Goal: Task Accomplishment & Management: Use online tool/utility

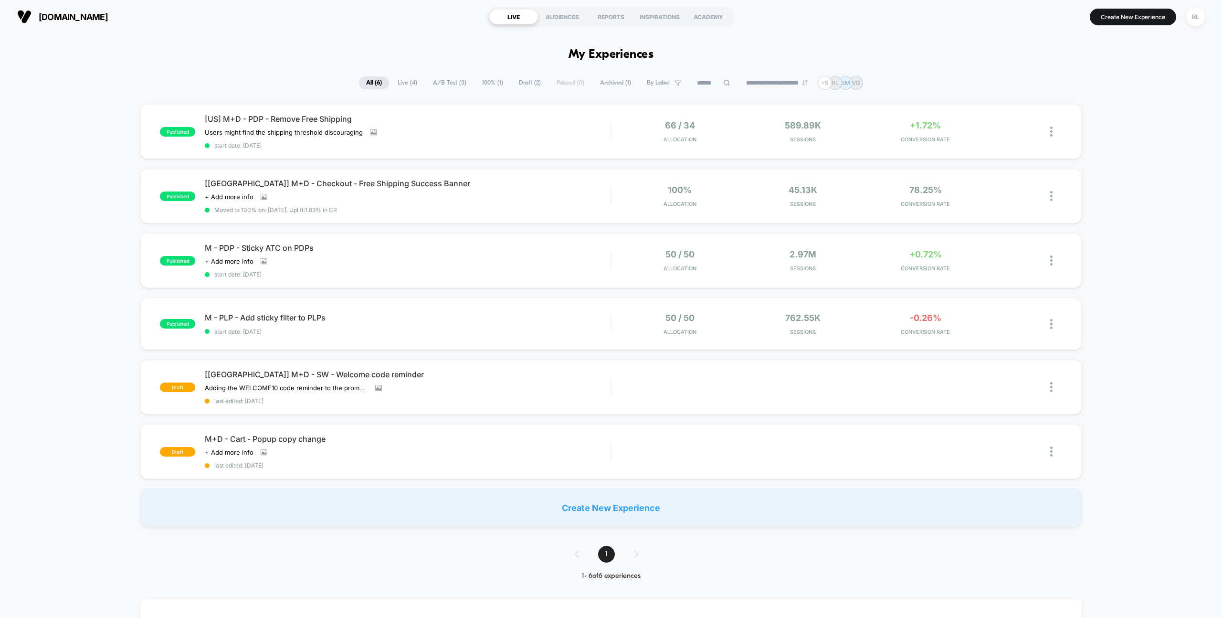
click at [443, 82] on span "A/B Test ( 3 )" at bounding box center [450, 82] width 48 height 13
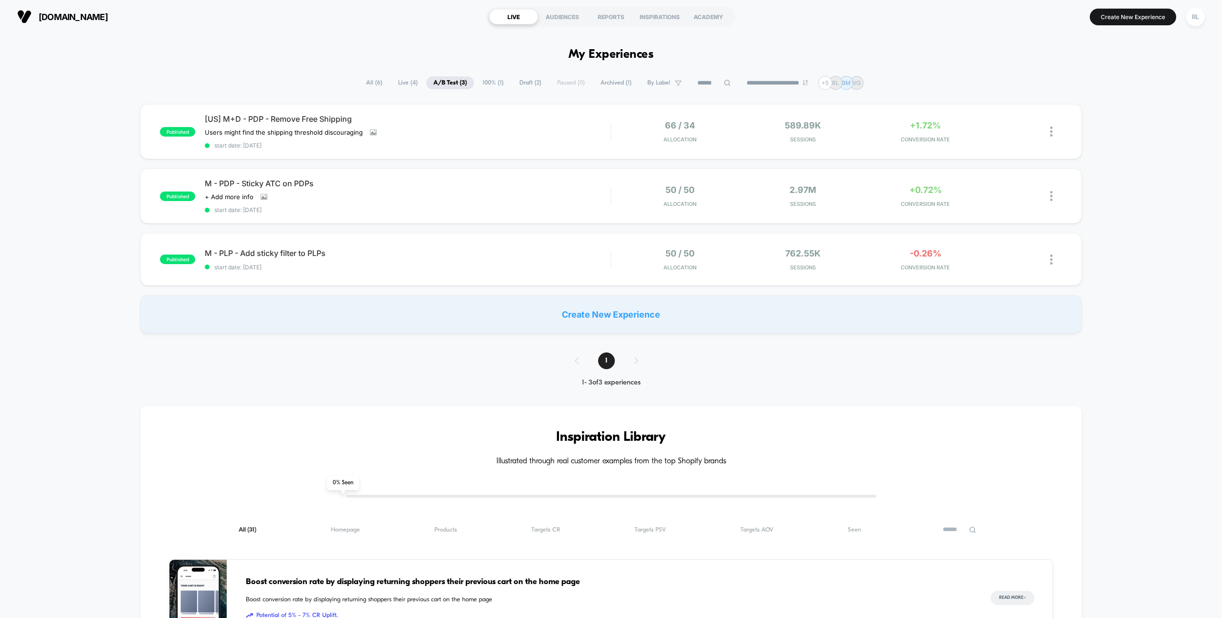
click at [522, 84] on span "Draft ( 2 )" at bounding box center [530, 82] width 36 height 13
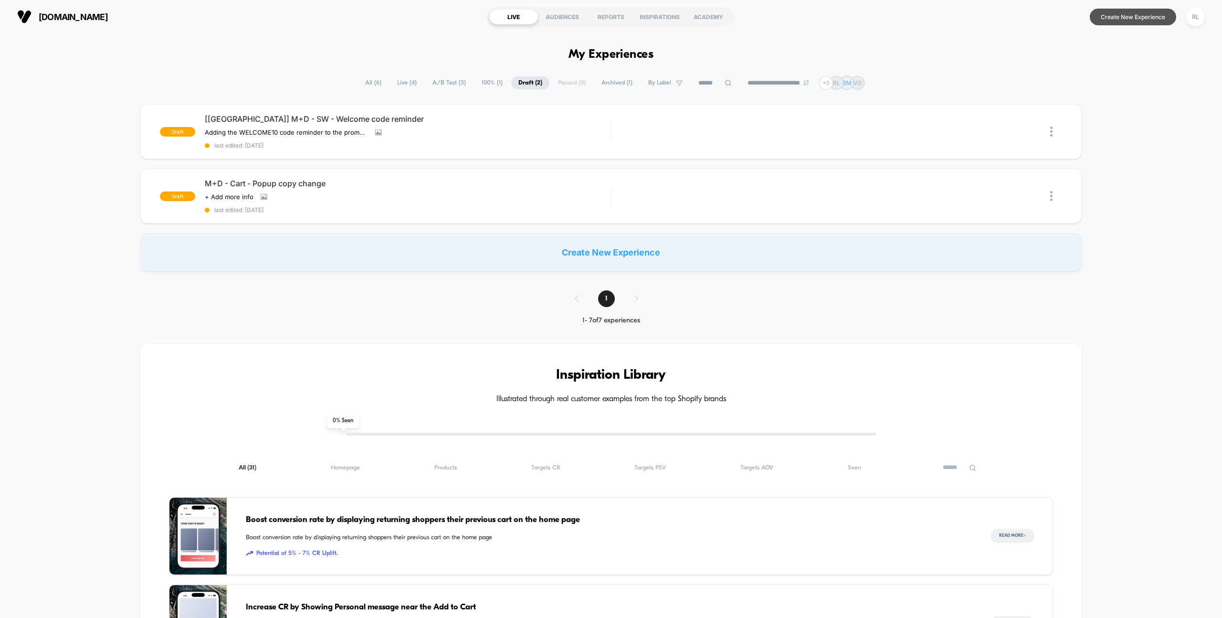
click at [1124, 15] on button "Create New Experience" at bounding box center [1133, 17] width 86 height 17
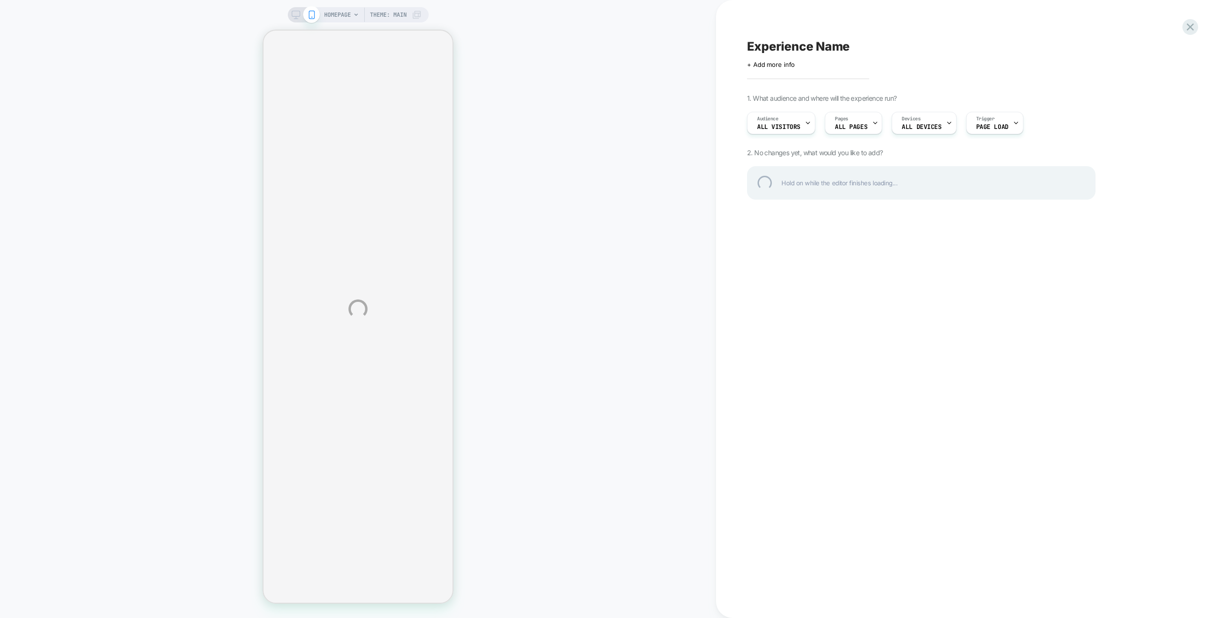
click at [945, 123] on div "HOMEPAGE Theme: MAIN Experience Name Click to edit experience details + Add mor…" at bounding box center [611, 309] width 1222 height 618
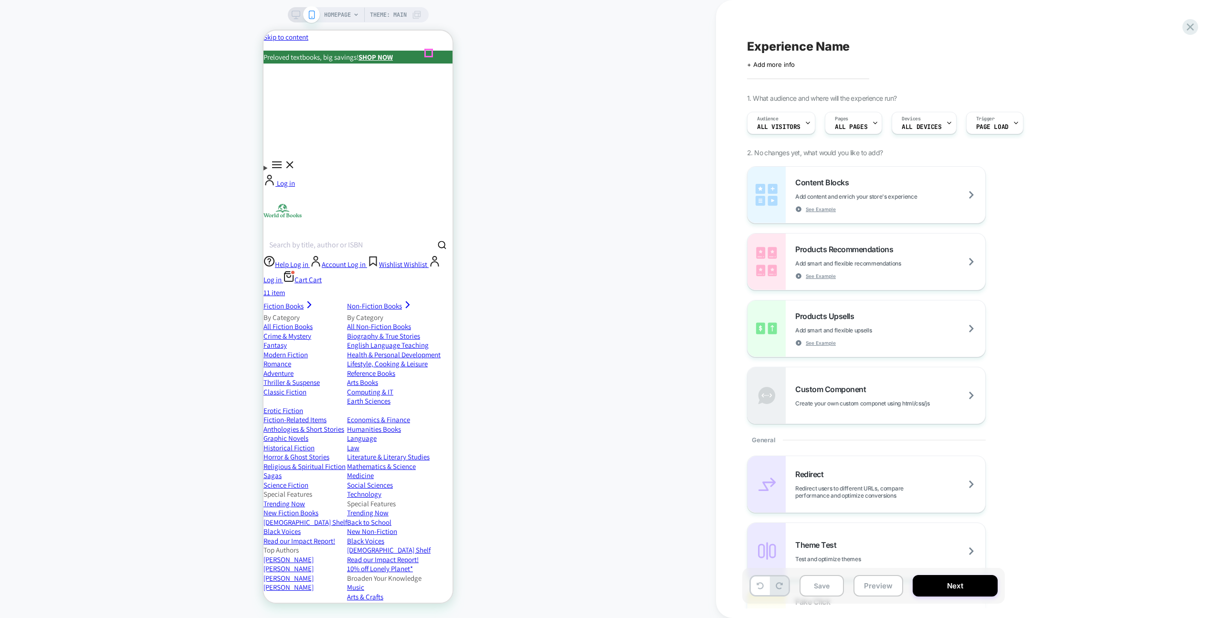
click at [263, 31] on icon "Close" at bounding box center [263, 31] width 0 height 0
click at [416, 234] on button "Search by title, author or ISBN" at bounding box center [357, 244] width 189 height 21
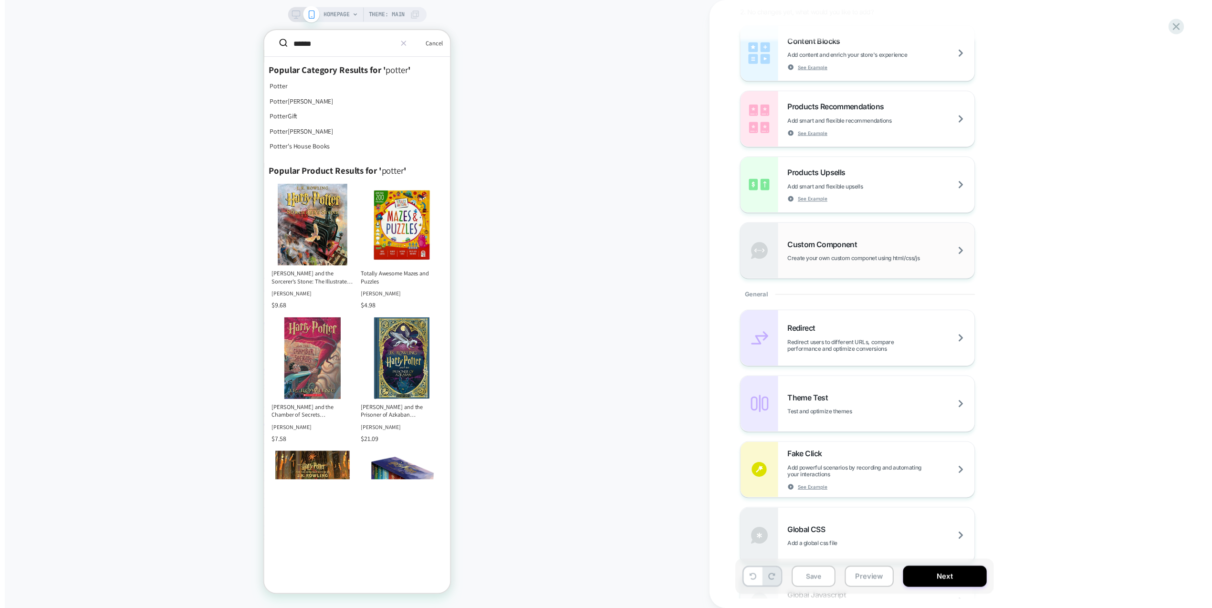
scroll to position [138, 0]
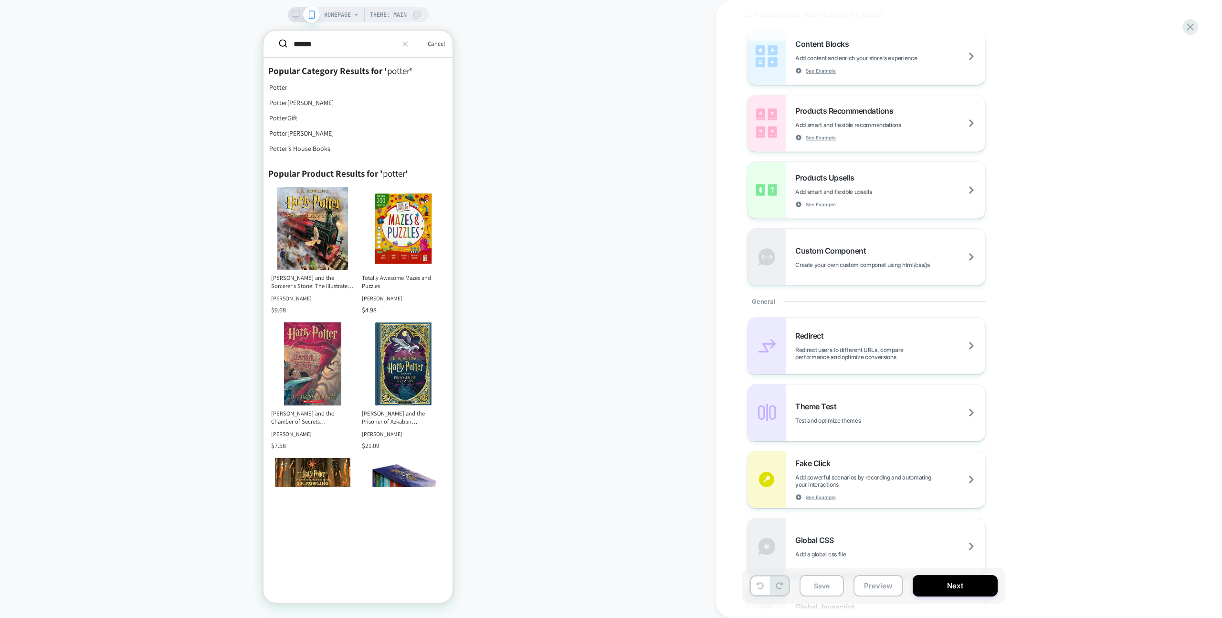
type input "******"
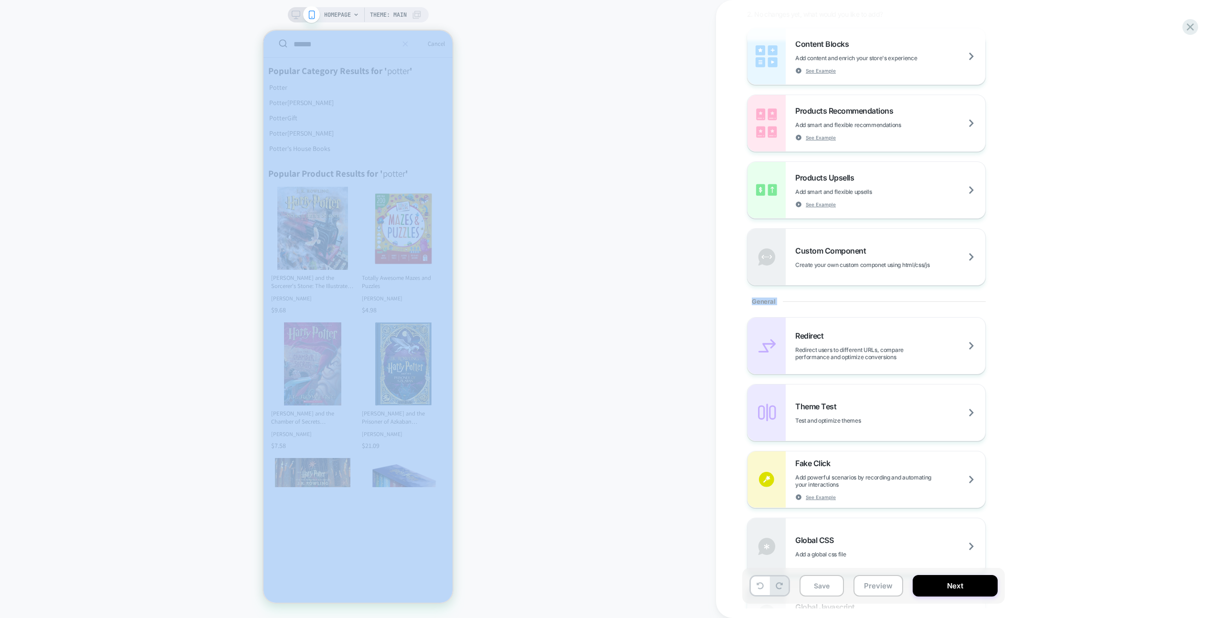
drag, startPoint x: 587, startPoint y: 259, endPoint x: 901, endPoint y: 619, distance: 477.7
click at [901, 617] on html "HOMEPAGE Theme: MAIN Experience Name Click to edit experience details + Add mor…" at bounding box center [611, 309] width 1222 height 618
click at [1074, 191] on div "Content Blocks Add content and enrich your store's experience See Example Produ…" at bounding box center [921, 157] width 348 height 258
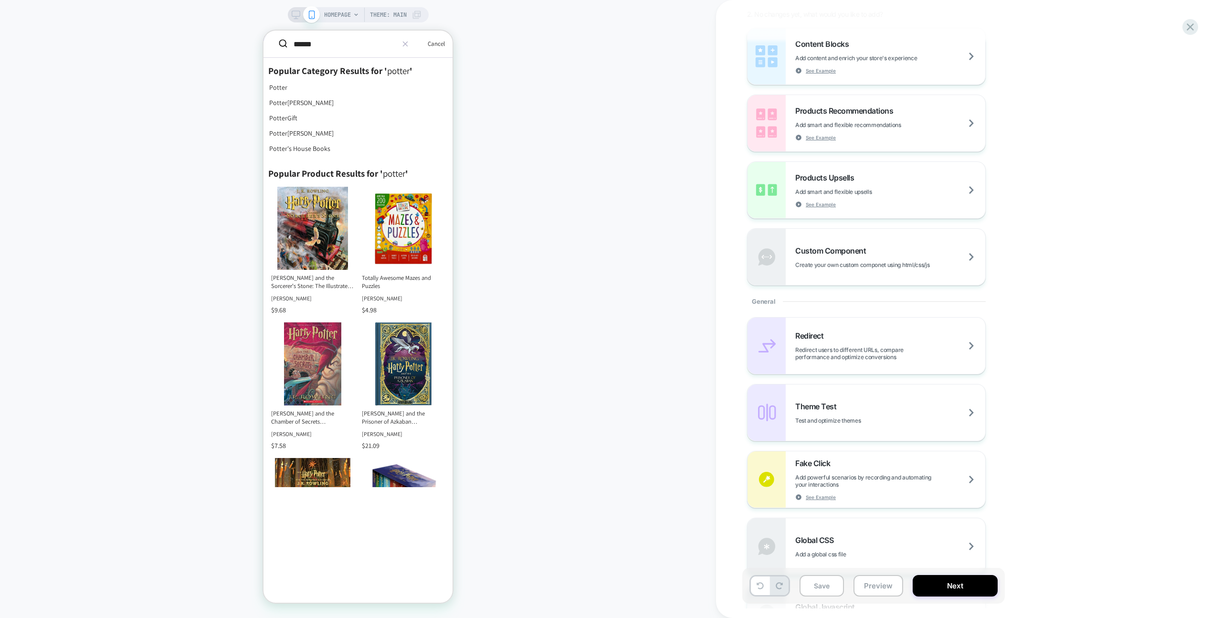
click at [610, 229] on div "HOMEPAGE Theme: MAIN" at bounding box center [358, 309] width 716 height 599
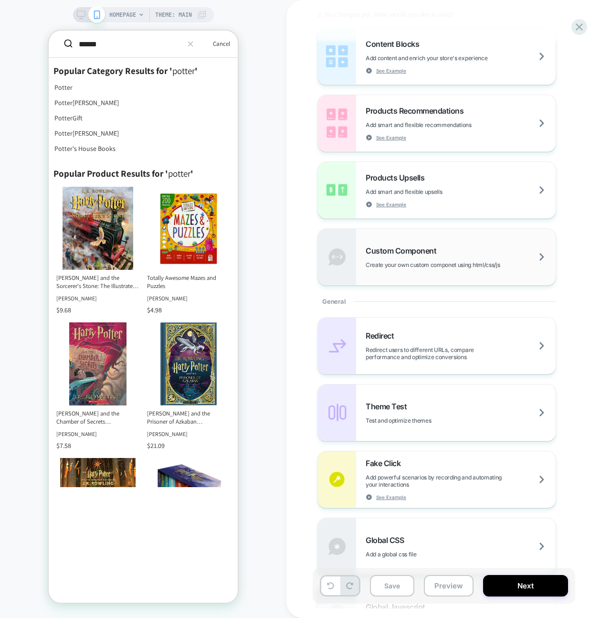
click at [472, 256] on div "Custom Component Create your own custom componet using html/css/js" at bounding box center [461, 257] width 190 height 22
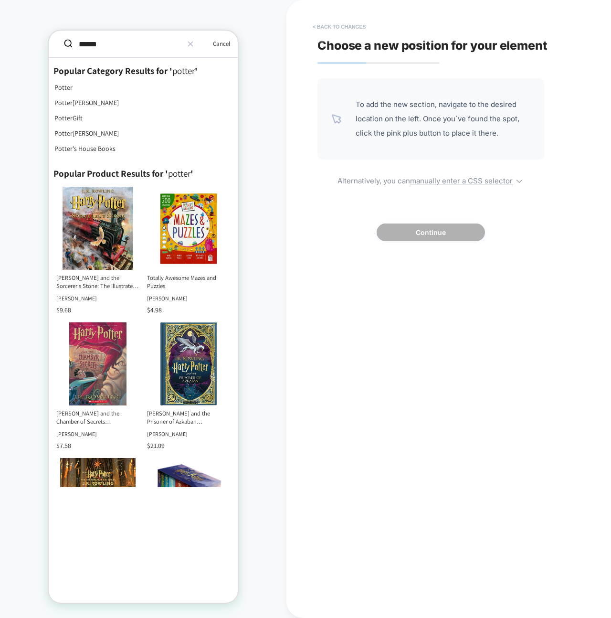
click at [330, 24] on button "< Back to changes" at bounding box center [339, 26] width 63 height 15
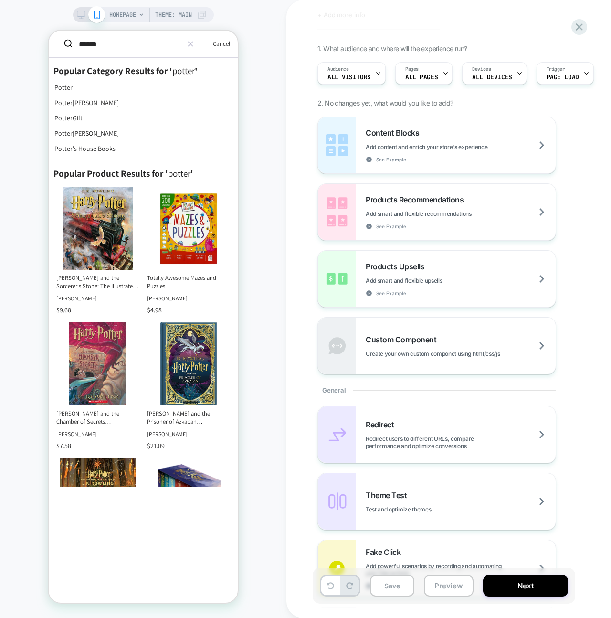
scroll to position [0, 0]
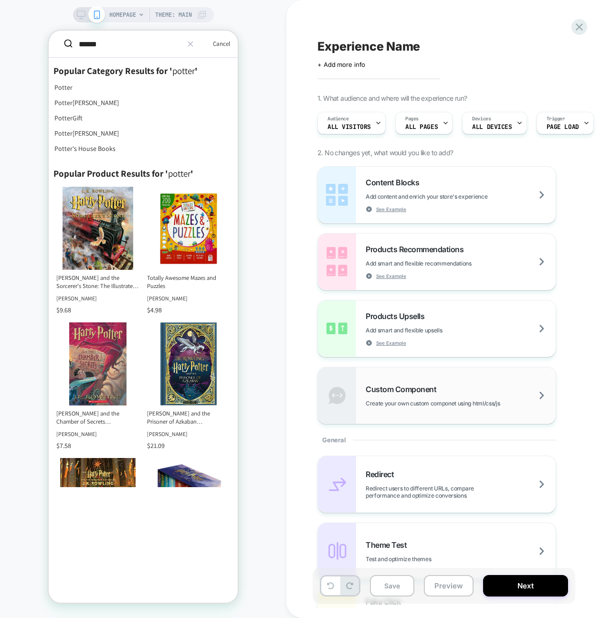
click at [440, 402] on span "Create your own custom componet using html/css/js" at bounding box center [457, 403] width 182 height 7
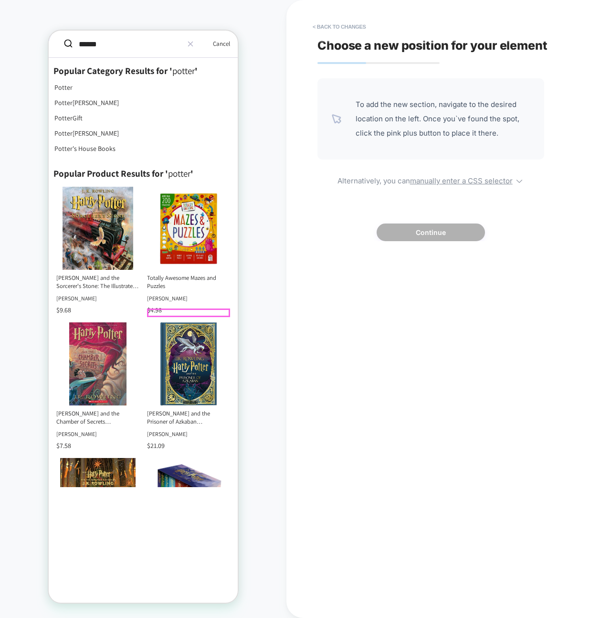
click at [158, 312] on div "$ 4.98" at bounding box center [188, 310] width 83 height 9
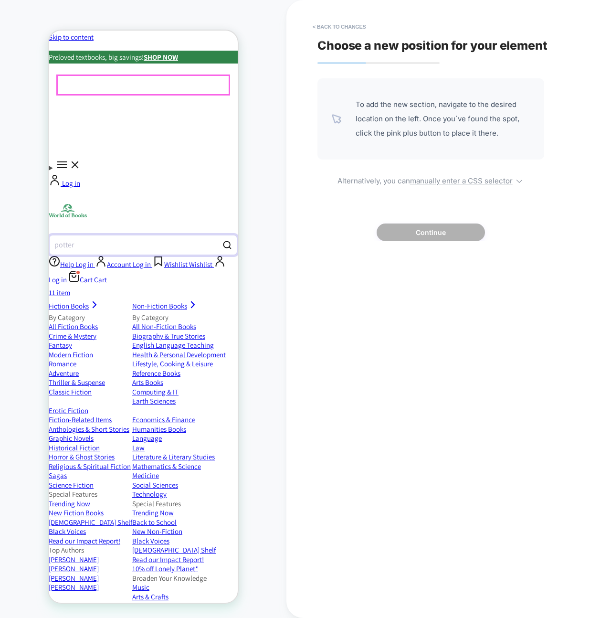
click at [158, 234] on button "Search by title, author or ISBN potter" at bounding box center [143, 244] width 189 height 21
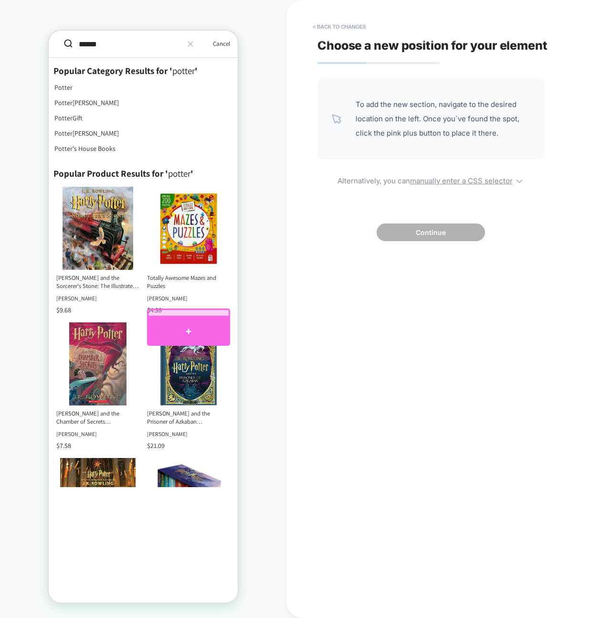
click at [174, 326] on div at bounding box center [188, 331] width 83 height 29
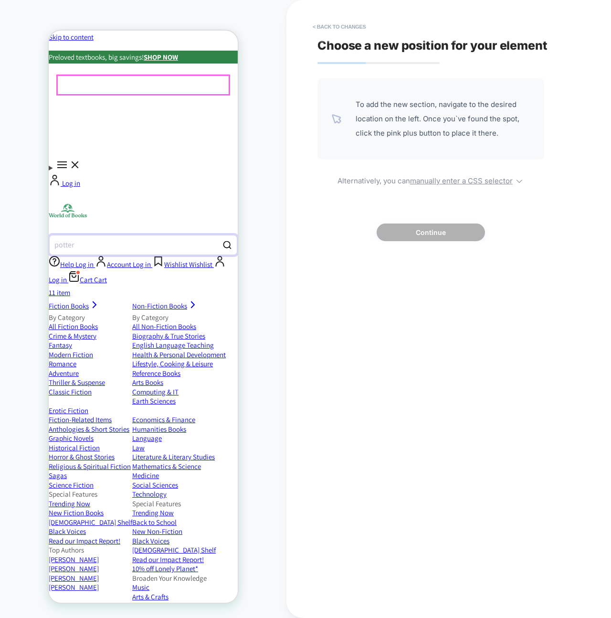
click at [184, 234] on button "Search by title, author or ISBN potter" at bounding box center [143, 244] width 189 height 21
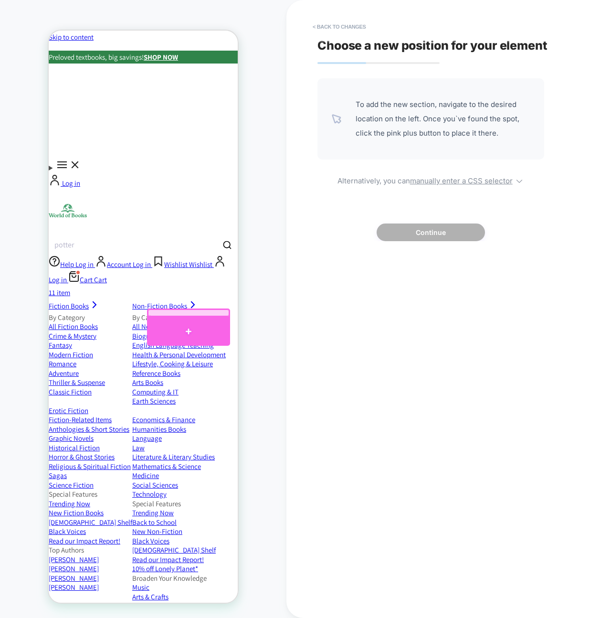
click at [188, 332] on div at bounding box center [188, 331] width 83 height 29
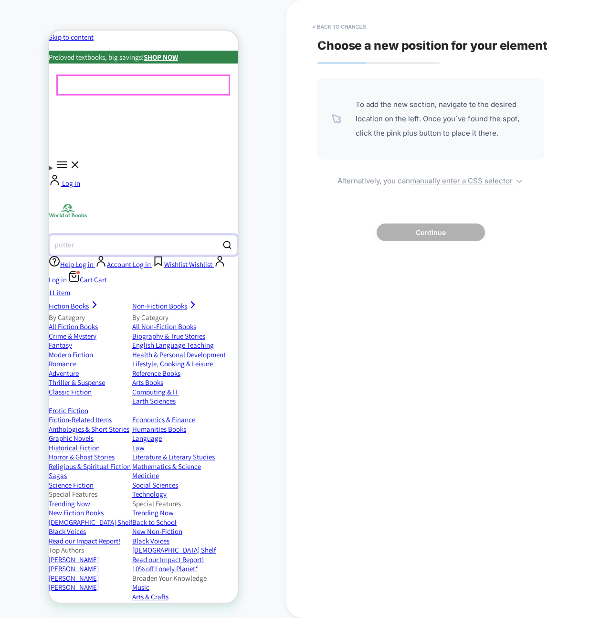
click at [179, 234] on button "Search by title, author or ISBN potter" at bounding box center [143, 244] width 189 height 21
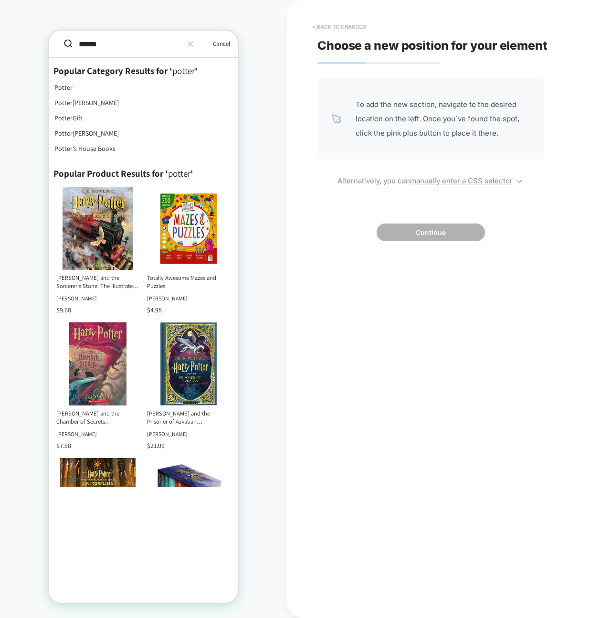
click at [317, 23] on button "< Back to changes" at bounding box center [339, 26] width 63 height 15
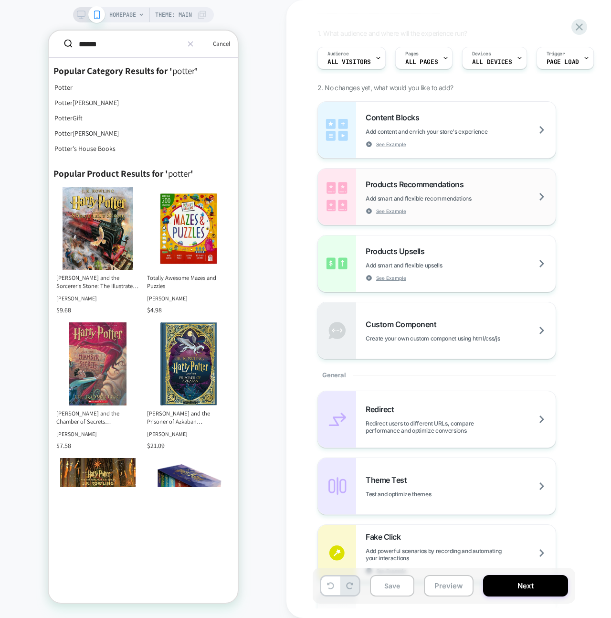
scroll to position [73, 0]
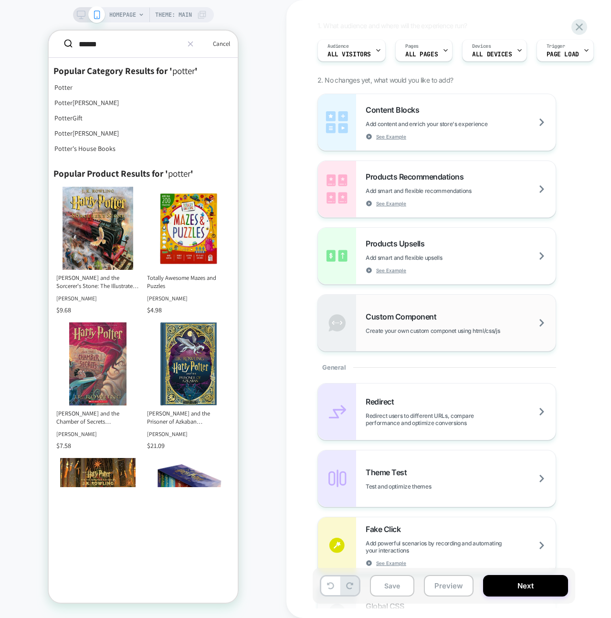
click at [377, 326] on div "Custom Component Create your own custom componet using html/css/js" at bounding box center [461, 323] width 190 height 22
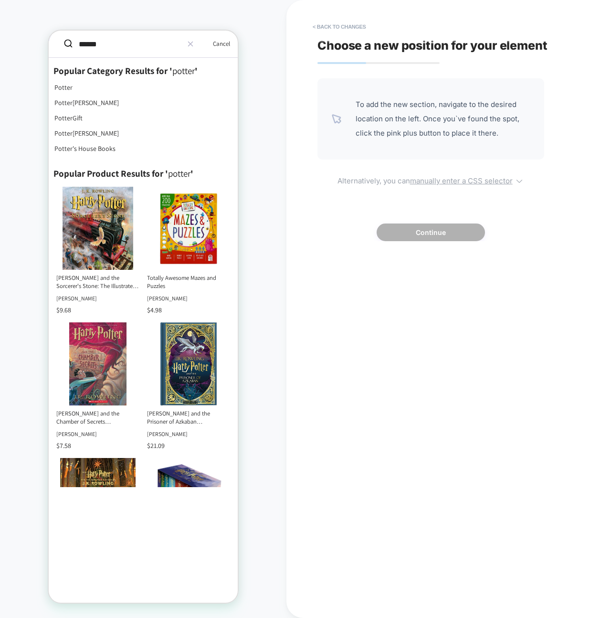
click at [451, 178] on u "manually enter a CSS selector" at bounding box center [461, 180] width 103 height 9
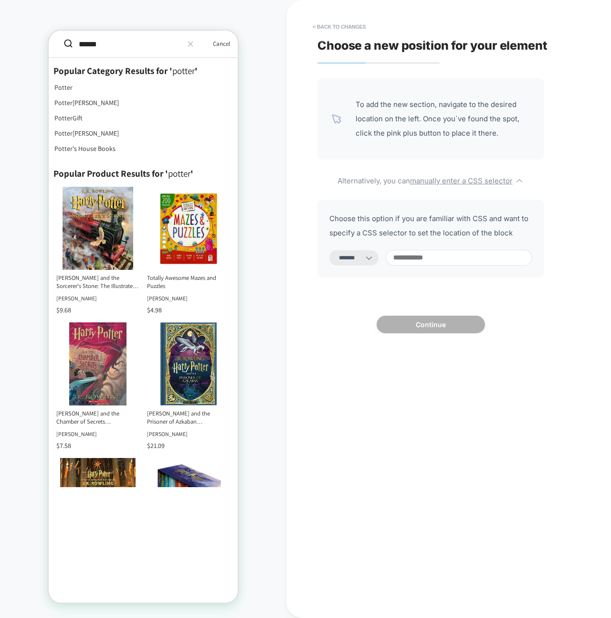
click at [428, 257] on input at bounding box center [459, 258] width 147 height 16
click at [366, 259] on select "**********" at bounding box center [353, 257] width 49 height 15
select select "*********"
click at [329, 250] on select "**********" at bounding box center [353, 257] width 49 height 15
click at [468, 258] on input at bounding box center [459, 258] width 147 height 16
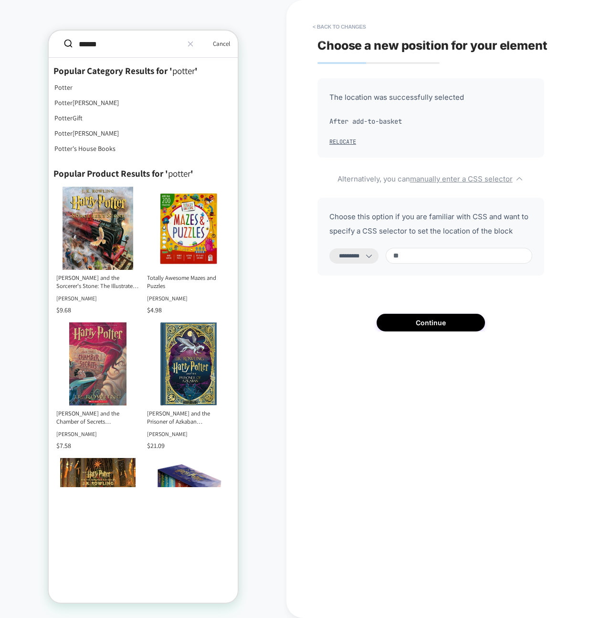
type input "*"
click at [434, 260] on input at bounding box center [459, 256] width 147 height 16
paste input "**********"
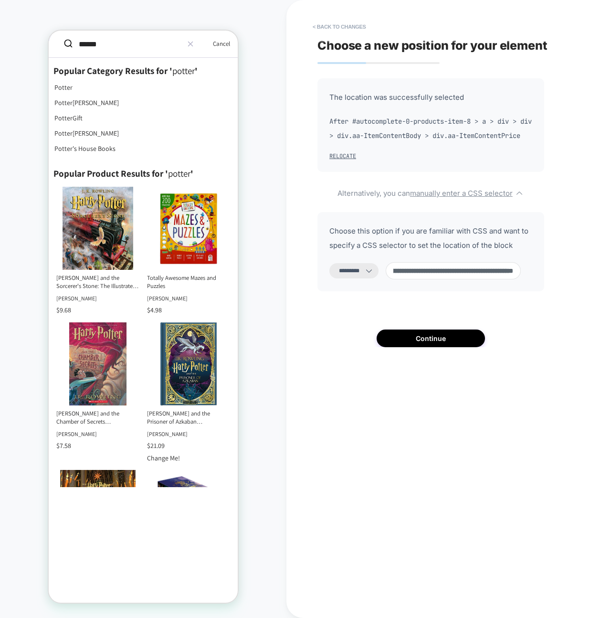
scroll to position [0, 0]
drag, startPoint x: 434, startPoint y: 285, endPoint x: 343, endPoint y: 285, distance: 91.6
click at [343, 279] on div "**********" at bounding box center [430, 270] width 203 height 17
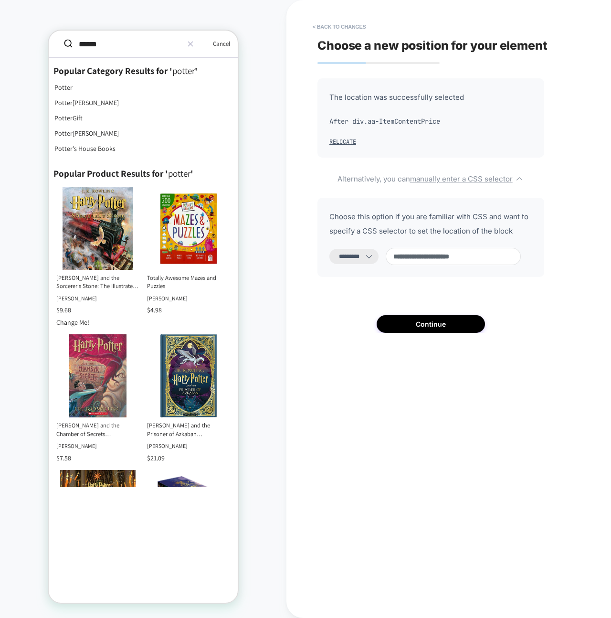
drag, startPoint x: 421, startPoint y: 256, endPoint x: 383, endPoint y: 256, distance: 37.2
click at [383, 256] on div "**********" at bounding box center [430, 256] width 203 height 17
click at [429, 279] on div "**********" at bounding box center [430, 205] width 227 height 254
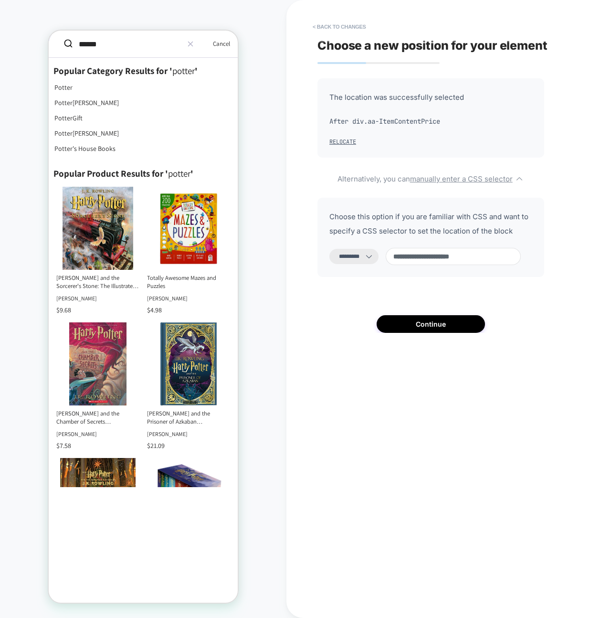
type input "**********"
click at [416, 267] on div "**********" at bounding box center [430, 237] width 227 height 79
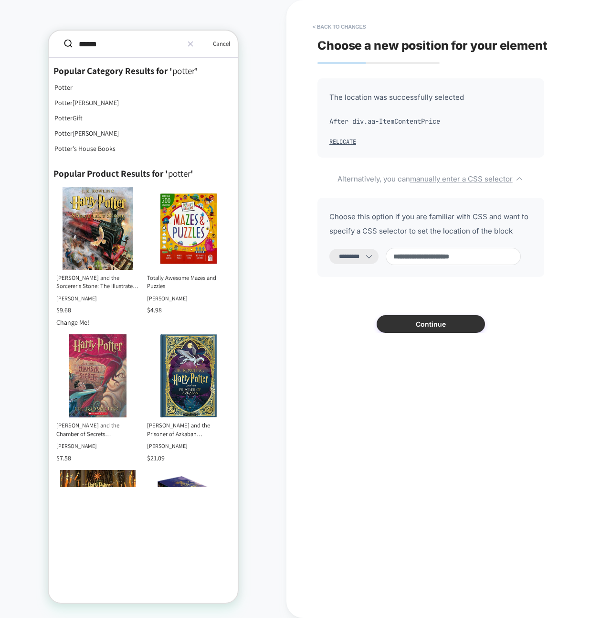
click at [403, 329] on button "Continue" at bounding box center [431, 324] width 108 height 18
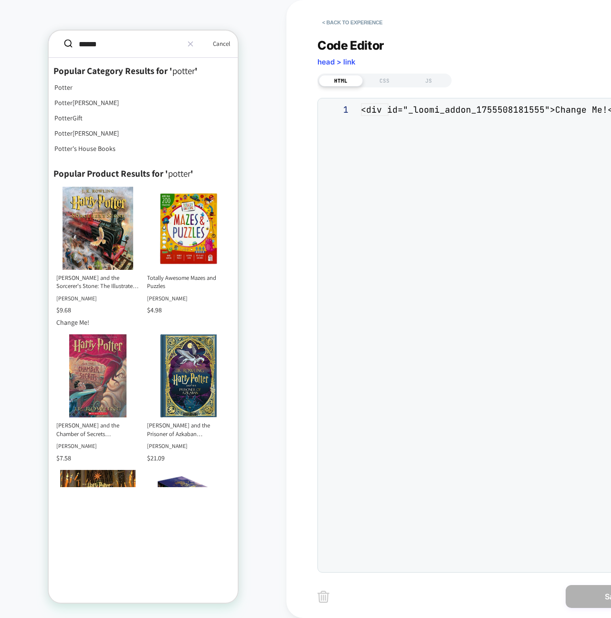
scroll to position [13, 0]
click at [394, 77] on div "CSS" at bounding box center [385, 80] width 44 height 11
click at [431, 79] on div "JS" at bounding box center [429, 80] width 44 height 11
click at [338, 79] on div "HTML" at bounding box center [341, 80] width 44 height 11
click at [387, 77] on div "CSS" at bounding box center [385, 80] width 44 height 11
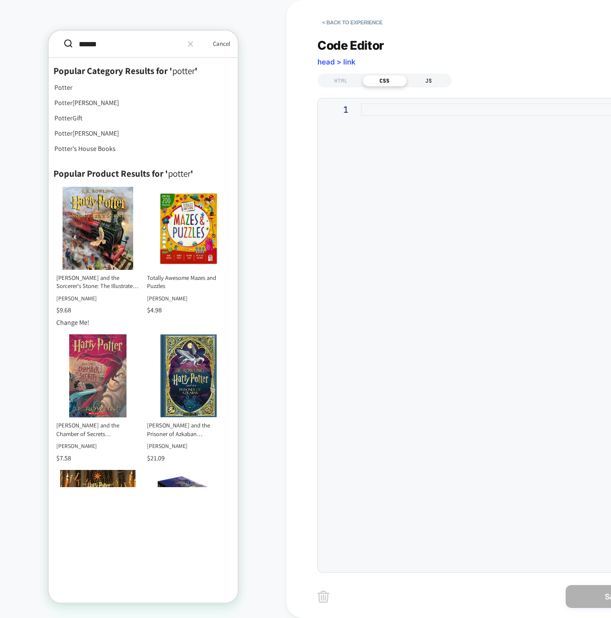
click at [431, 84] on div "JS" at bounding box center [429, 80] width 44 height 11
click at [543, 596] on div "Save" at bounding box center [489, 596] width 344 height 24
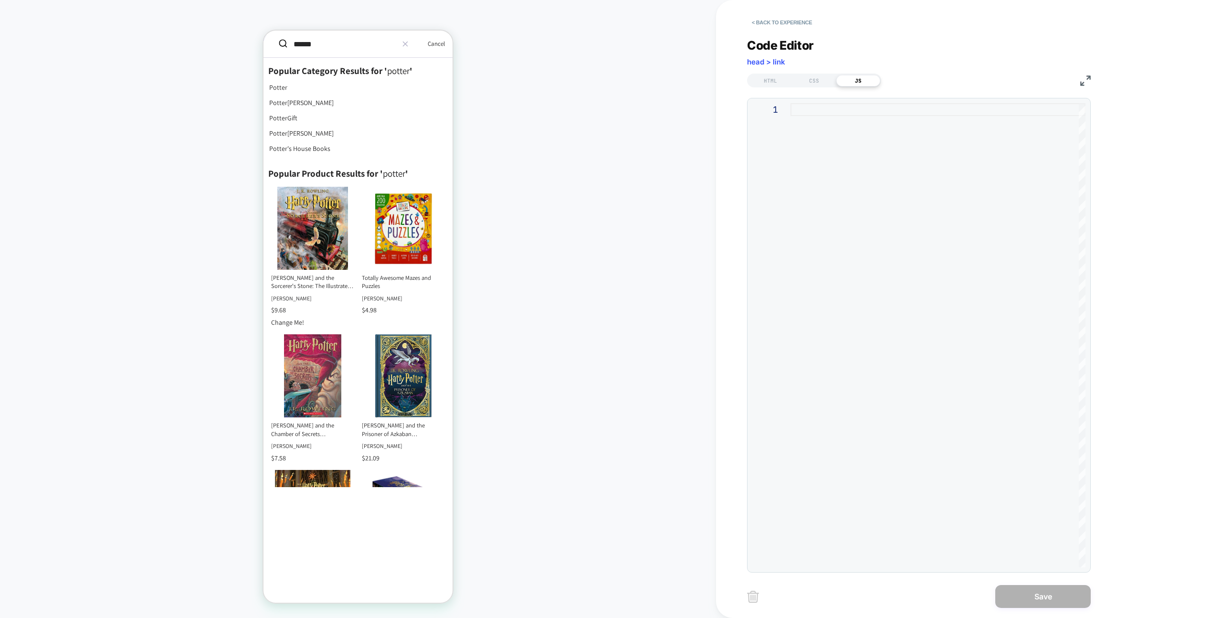
click at [849, 568] on div "1" at bounding box center [919, 335] width 344 height 474
click at [773, 21] on button "< Back to experience" at bounding box center [782, 22] width 70 height 15
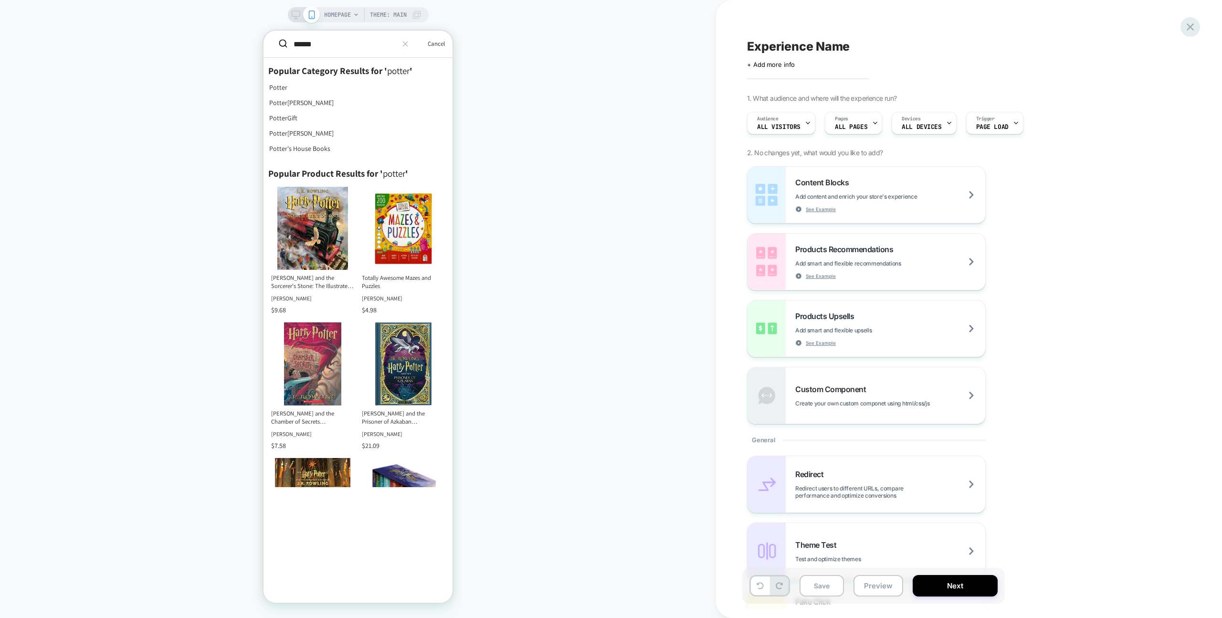
click at [1185, 29] on icon at bounding box center [1190, 27] width 13 height 13
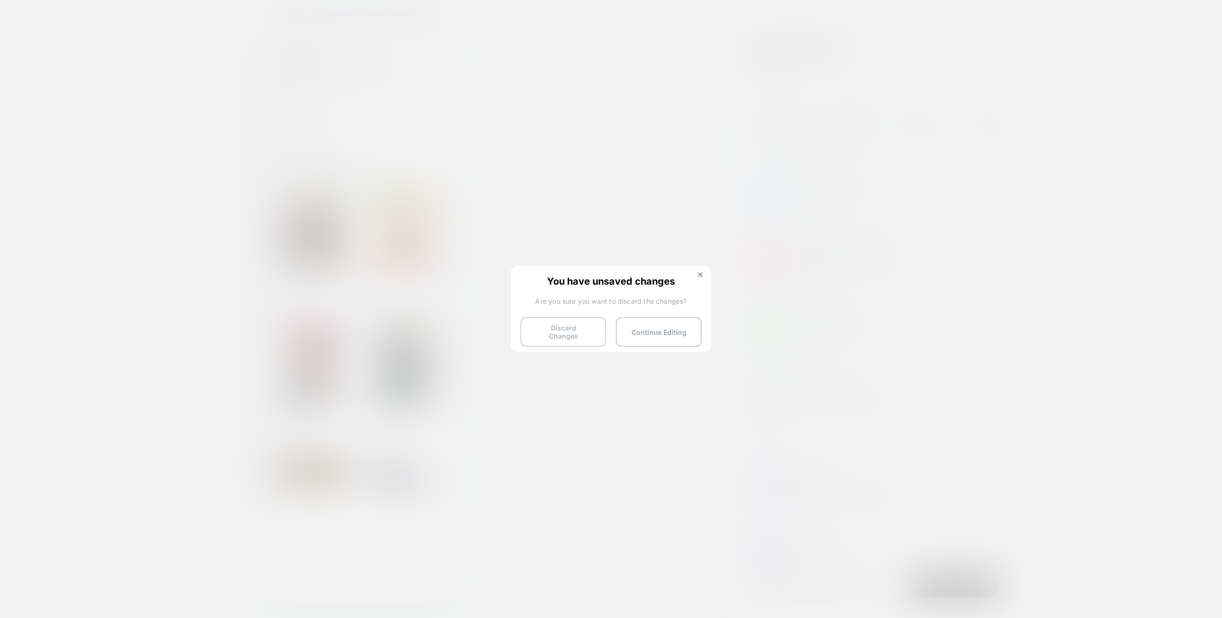
click at [600, 328] on button "Discard Changes" at bounding box center [563, 332] width 86 height 30
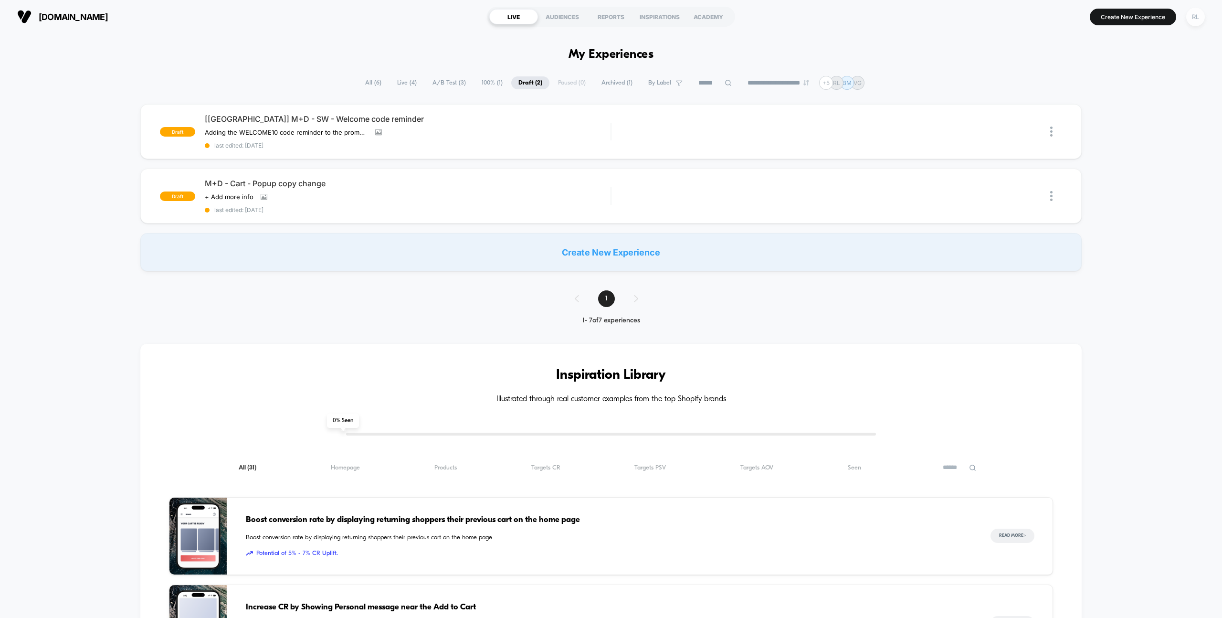
click at [1191, 21] on div "RL" at bounding box center [1195, 17] width 19 height 19
click at [1127, 84] on span "Connected Stores" at bounding box center [1152, 83] width 143 height 8
